Goal: Book appointment/travel/reservation

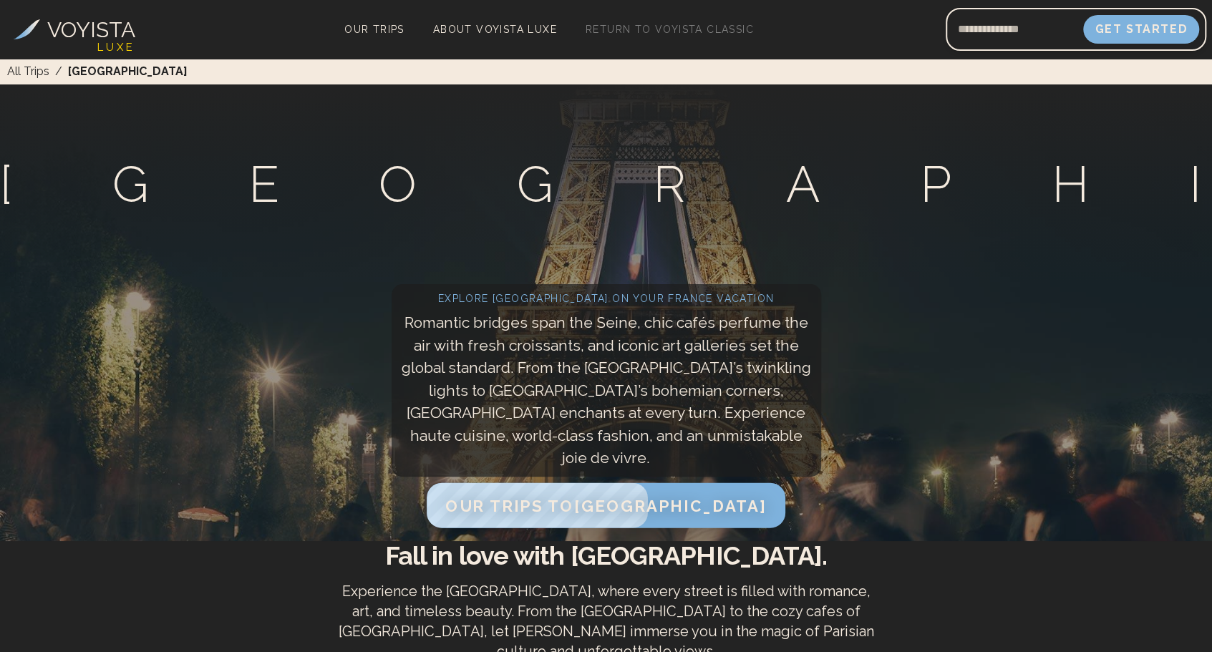
drag, startPoint x: 0, startPoint y: 0, endPoint x: 584, endPoint y: 504, distance: 771.8
click at [584, 504] on span "Our Trips to Paris" at bounding box center [605, 505] width 321 height 19
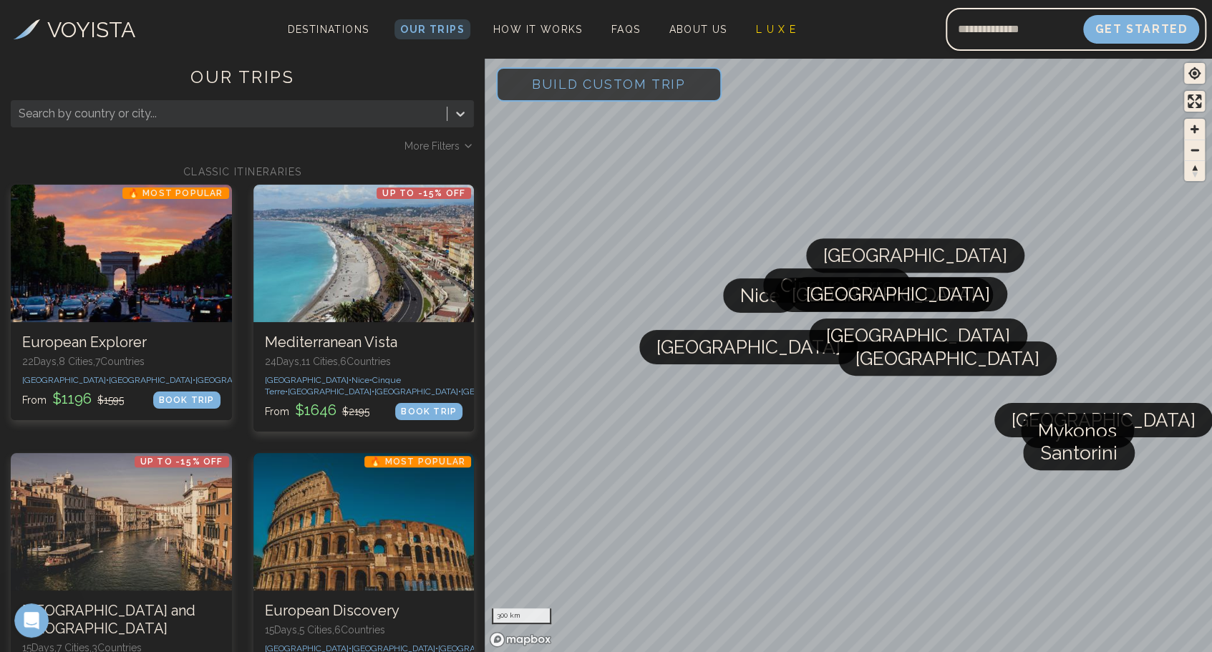
click at [455, 119] on icon at bounding box center [460, 114] width 14 height 14
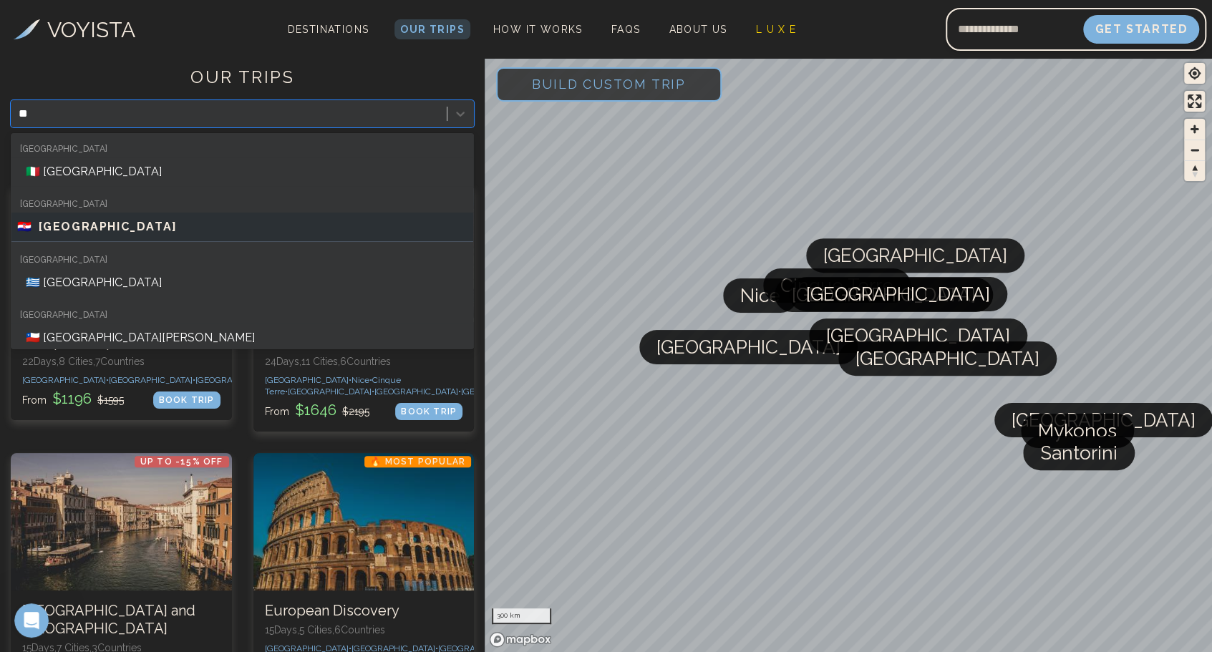
type input "**"
